Goal: Task Accomplishment & Management: Complete application form

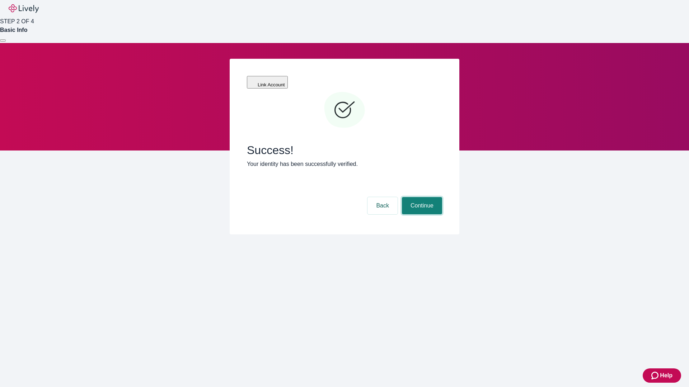
click at [421, 197] on button "Continue" at bounding box center [422, 205] width 40 height 17
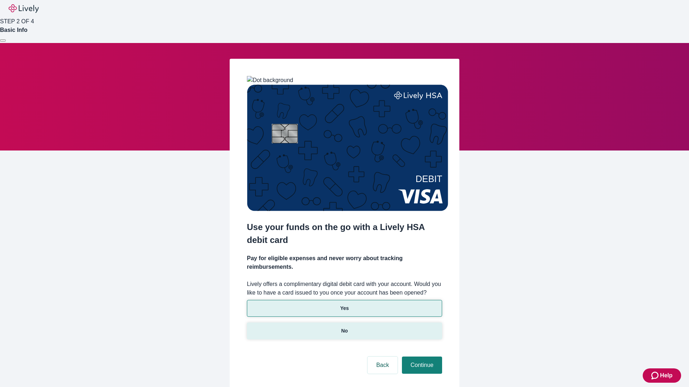
click at [344, 327] on p "No" at bounding box center [344, 331] width 7 height 8
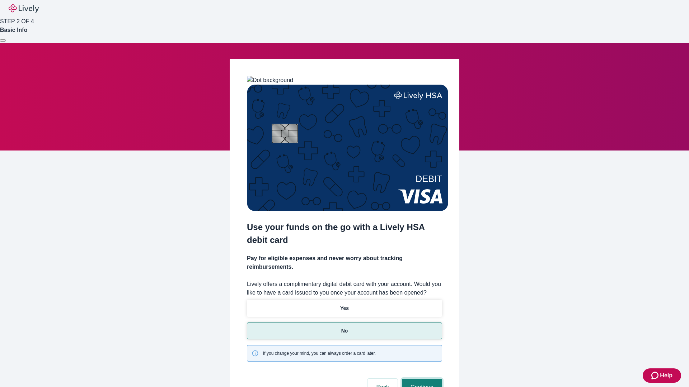
click at [421, 379] on button "Continue" at bounding box center [422, 387] width 40 height 17
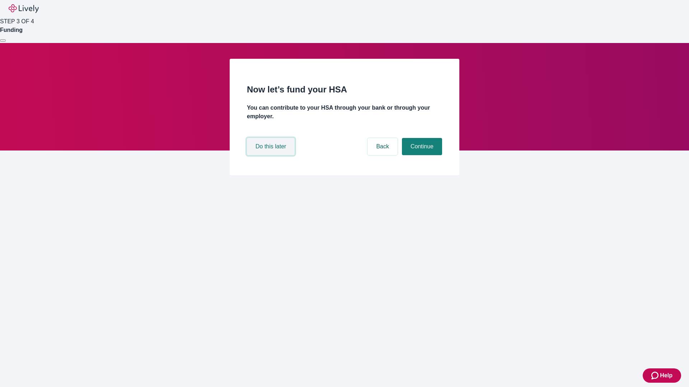
click at [271, 155] on button "Do this later" at bounding box center [271, 146] width 48 height 17
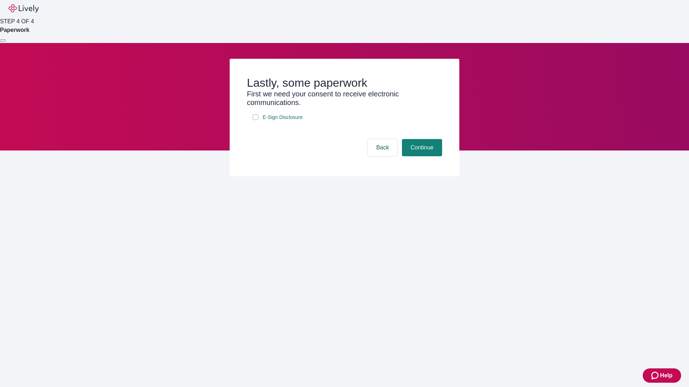
click at [255, 120] on input "E-Sign Disclosure" at bounding box center [255, 117] width 6 height 6
checkbox input "true"
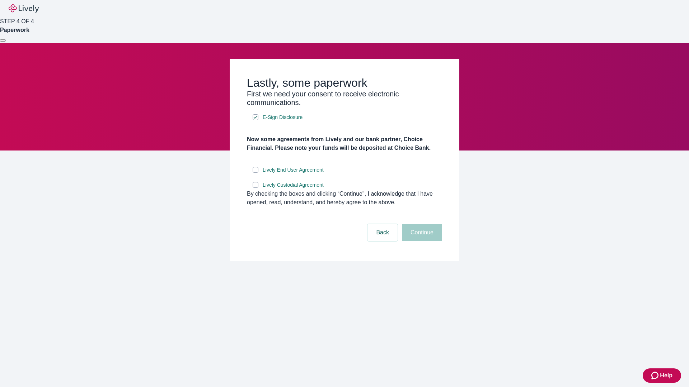
click at [255, 173] on input "Lively End User Agreement" at bounding box center [255, 170] width 6 height 6
checkbox input "true"
click at [255, 188] on input "Lively Custodial Agreement" at bounding box center [255, 185] width 6 height 6
checkbox input "true"
click at [421, 241] on button "Continue" at bounding box center [422, 232] width 40 height 17
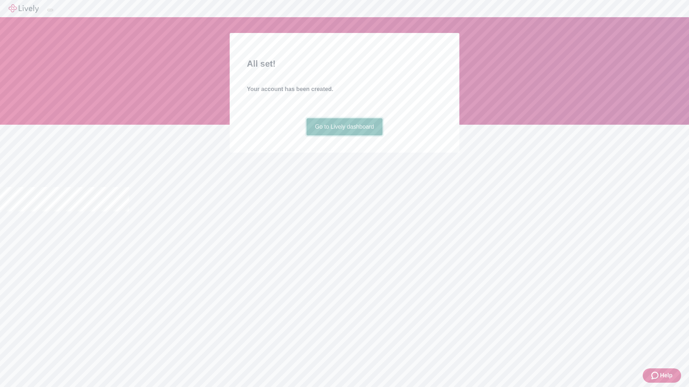
click at [344, 136] on link "Go to Lively dashboard" at bounding box center [344, 126] width 76 height 17
